Goal: Information Seeking & Learning: Learn about a topic

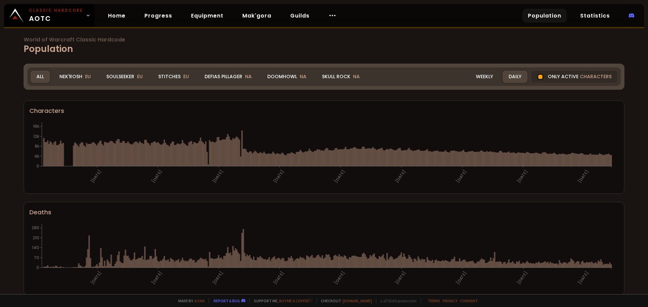
click at [87, 16] on icon at bounding box center [88, 15] width 2 height 1
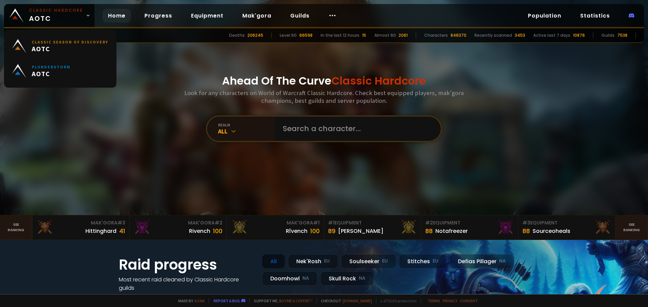
click at [87, 16] on icon at bounding box center [88, 15] width 2 height 1
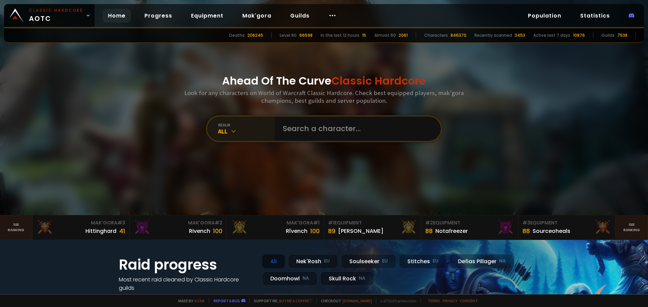
click at [248, 132] on div "All" at bounding box center [246, 132] width 57 height 8
click at [243, 135] on div "realm All" at bounding box center [240, 129] width 67 height 24
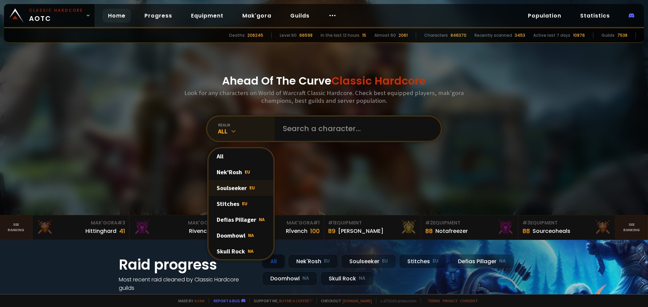
click at [239, 187] on div "Soulseeker EU" at bounding box center [241, 188] width 65 height 16
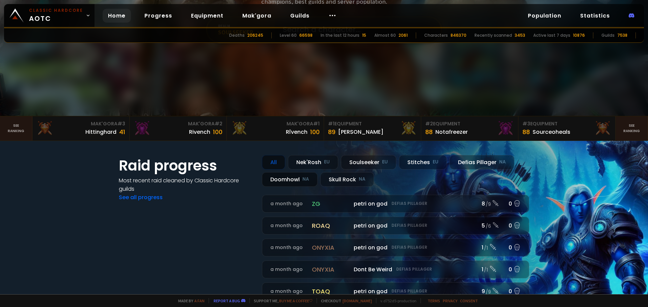
scroll to position [101, 0]
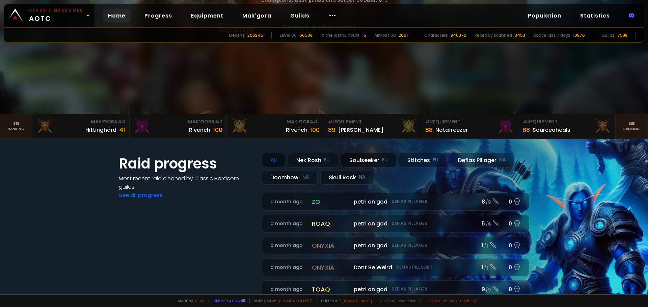
click at [377, 160] on div "Soulseeker EU" at bounding box center [368, 160] width 55 height 15
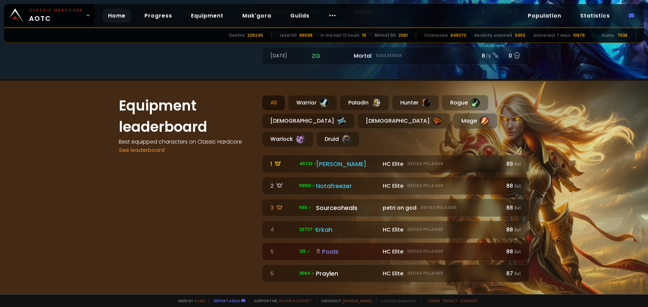
scroll to position [371, 0]
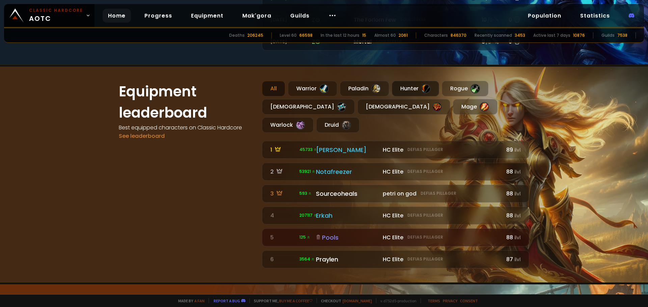
click at [406, 93] on div "Hunter" at bounding box center [415, 89] width 47 height 16
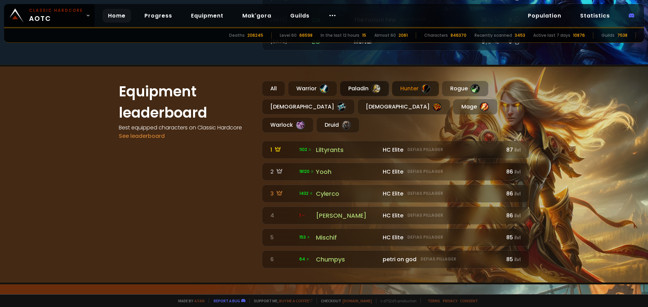
click at [348, 92] on div "Paladin" at bounding box center [364, 89] width 49 height 16
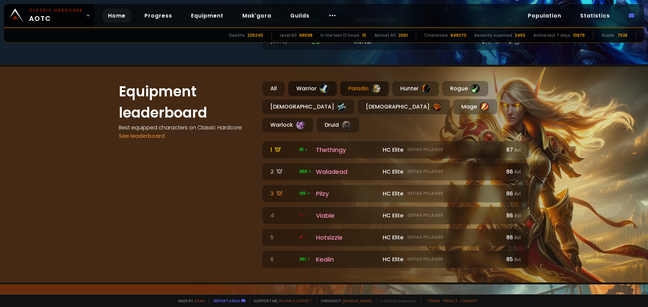
click at [317, 92] on div "Warrior" at bounding box center [312, 89] width 49 height 16
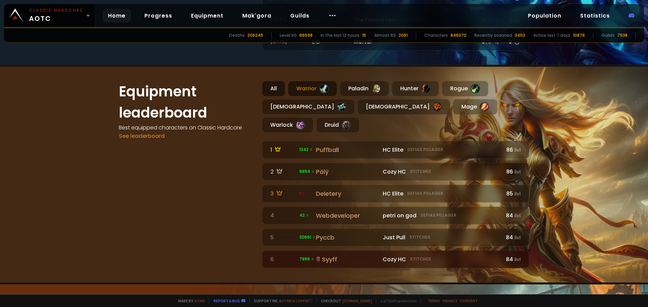
click at [272, 89] on div "All" at bounding box center [273, 89] width 23 height 16
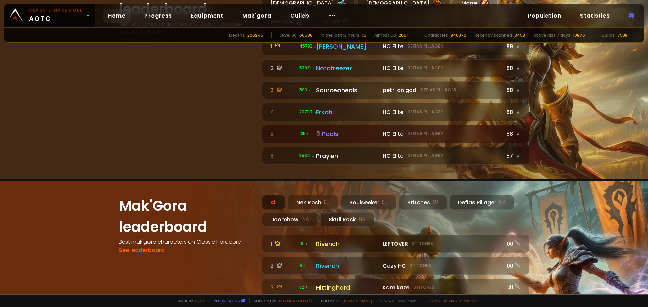
scroll to position [472, 0]
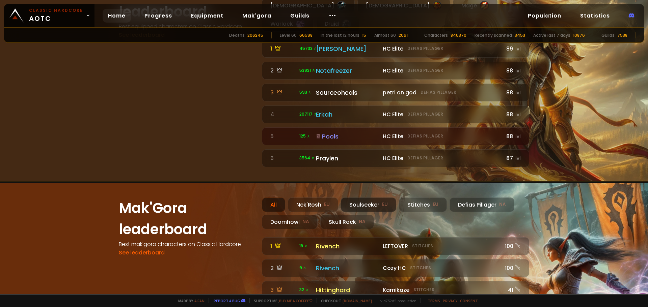
click at [364, 198] on div "Soulseeker EU" at bounding box center [368, 205] width 55 height 15
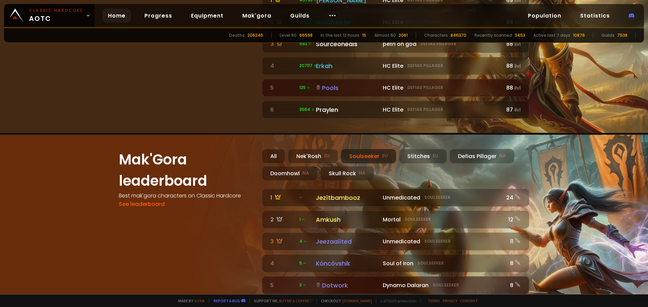
scroll to position [540, 0]
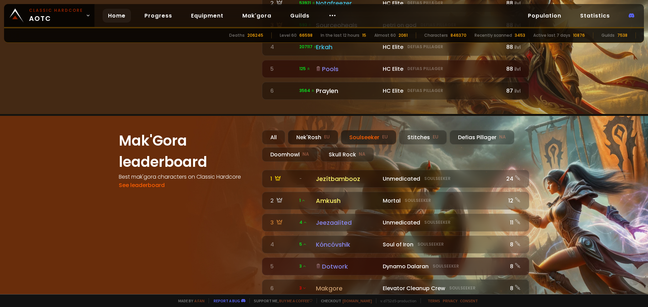
click at [296, 130] on div "Nek'Rosh EU" at bounding box center [313, 137] width 50 height 15
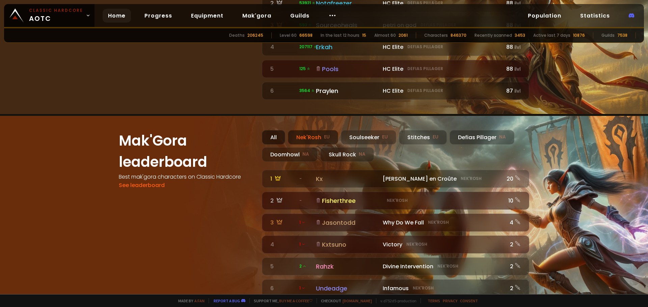
click at [262, 130] on div "All" at bounding box center [273, 137] width 23 height 15
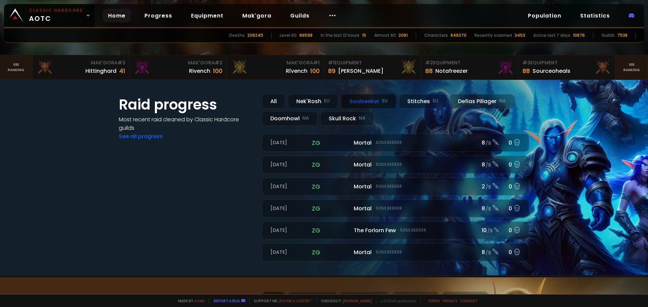
scroll to position [153, 0]
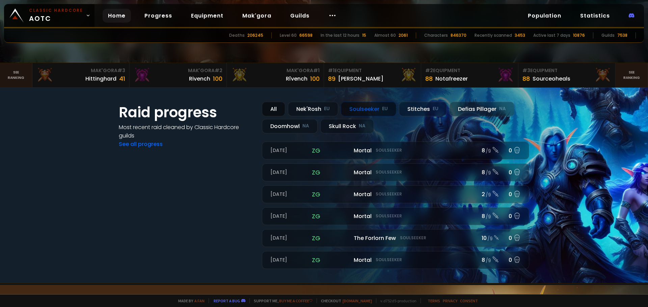
click at [276, 106] on div "All" at bounding box center [273, 109] width 23 height 15
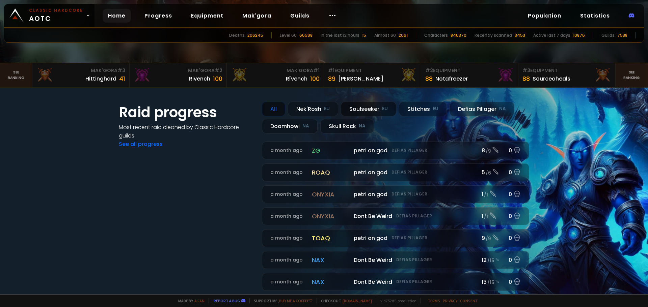
click at [357, 108] on div "Soulseeker EU" at bounding box center [368, 109] width 55 height 15
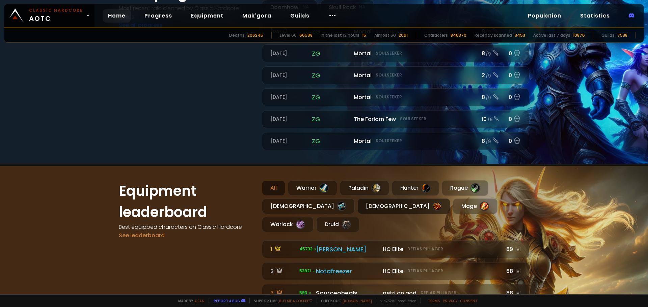
scroll to position [321, 0]
